Goal: Navigation & Orientation: Find specific page/section

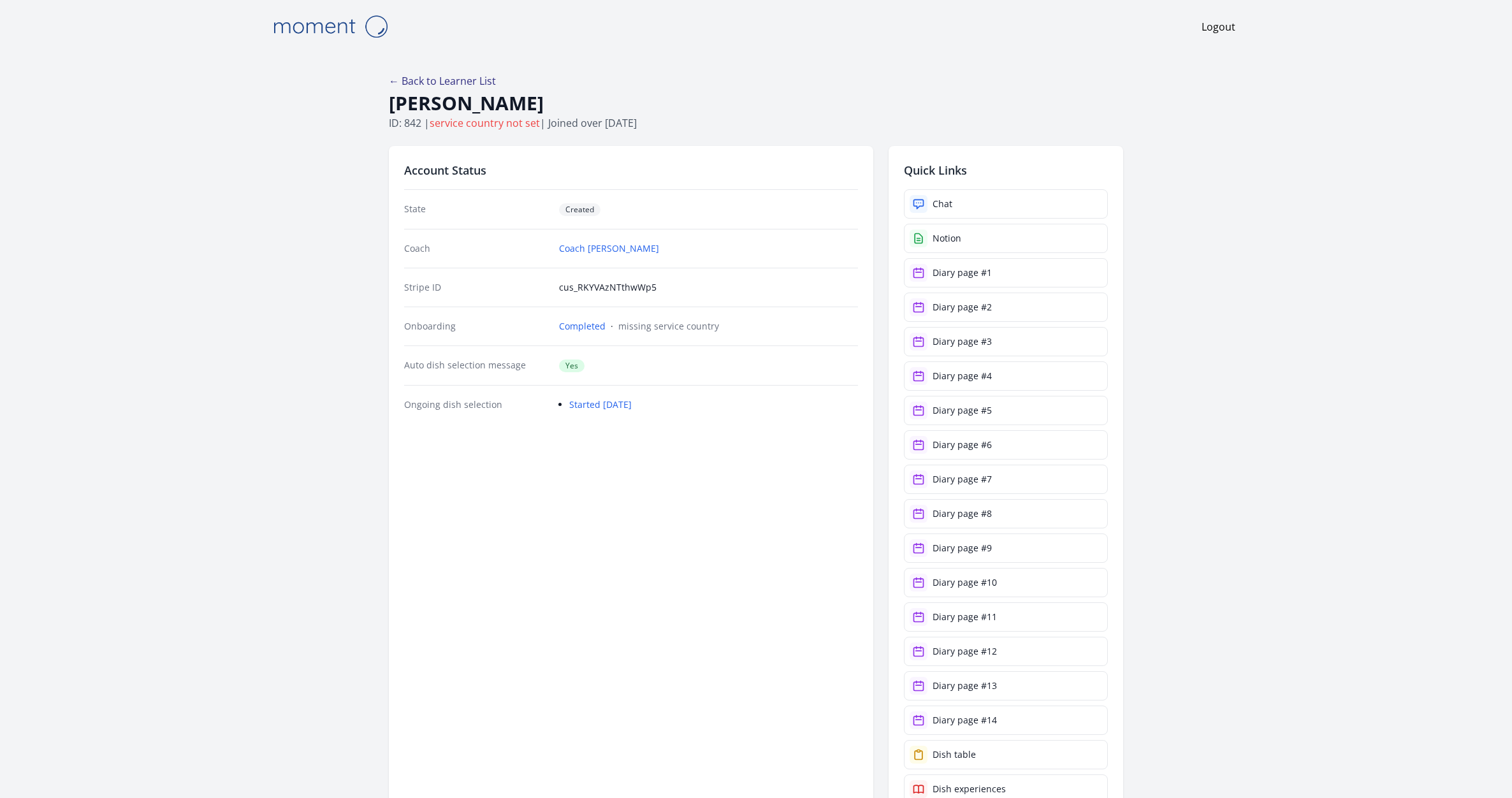
click at [461, 77] on link "← Back to Learner List" at bounding box center [442, 81] width 107 height 14
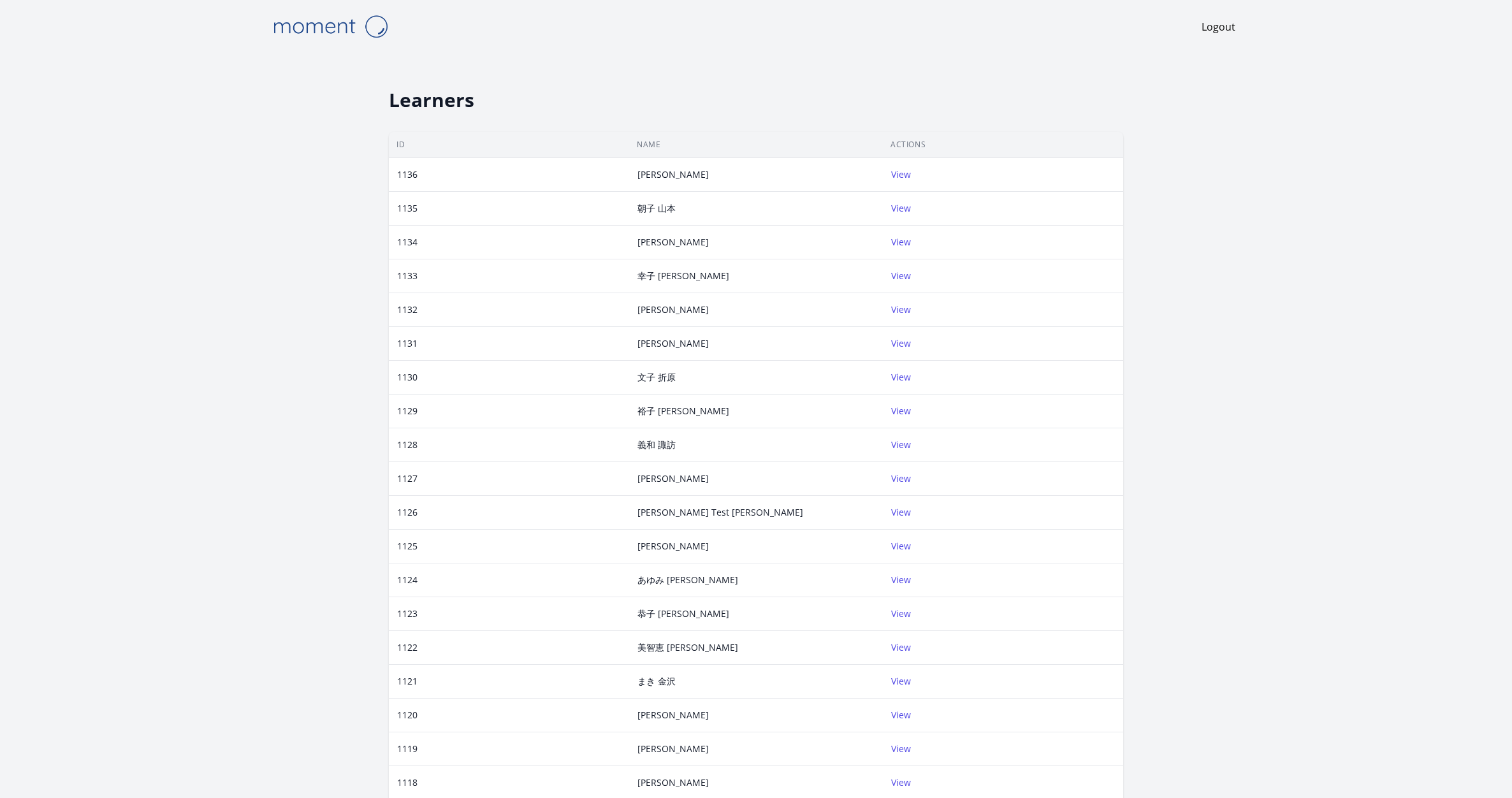
click at [413, 111] on h2 "Learners" at bounding box center [756, 100] width 734 height 23
click at [656, 134] on th "Name" at bounding box center [756, 145] width 254 height 26
